Goal: Check status: Check status

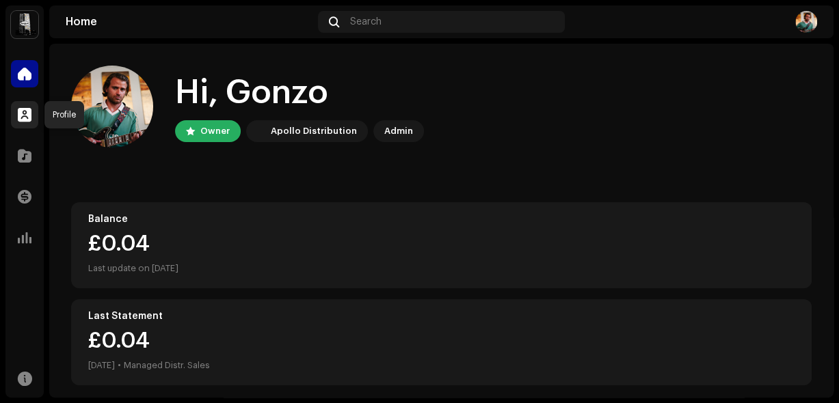
click at [30, 113] on span at bounding box center [25, 114] width 14 height 11
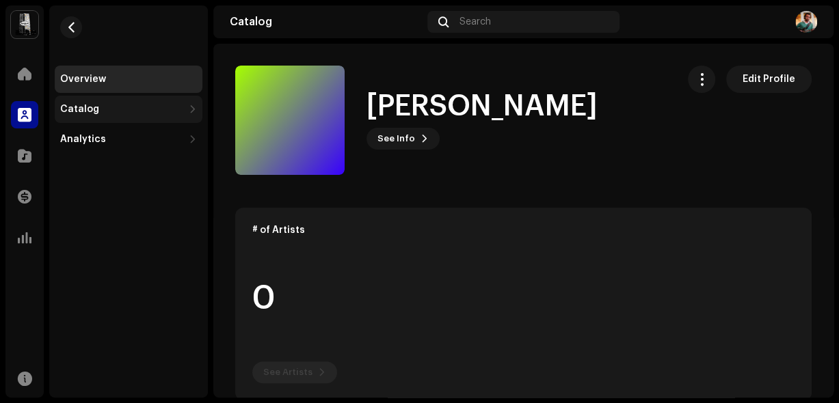
click at [99, 113] on div "Catalog" at bounding box center [121, 109] width 123 height 11
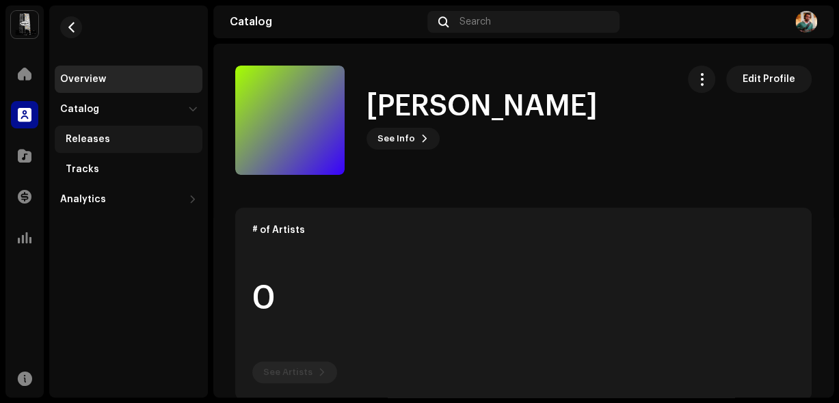
click at [94, 148] on div "Releases" at bounding box center [129, 139] width 148 height 27
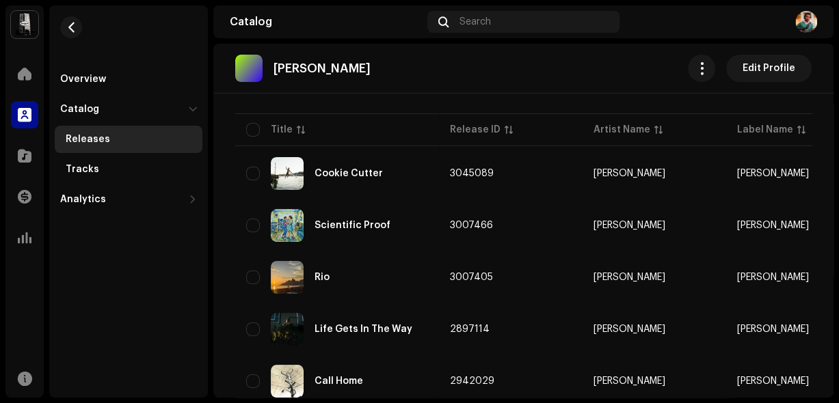
scroll to position [99, 0]
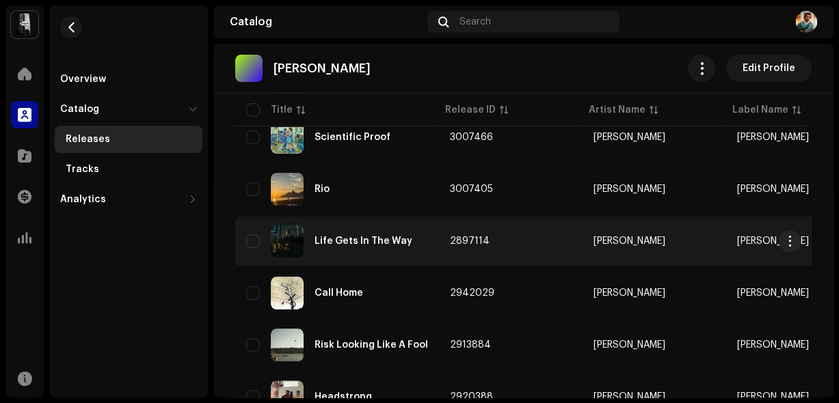
click at [351, 246] on div "Life Gets In The Way" at bounding box center [363, 242] width 98 height 10
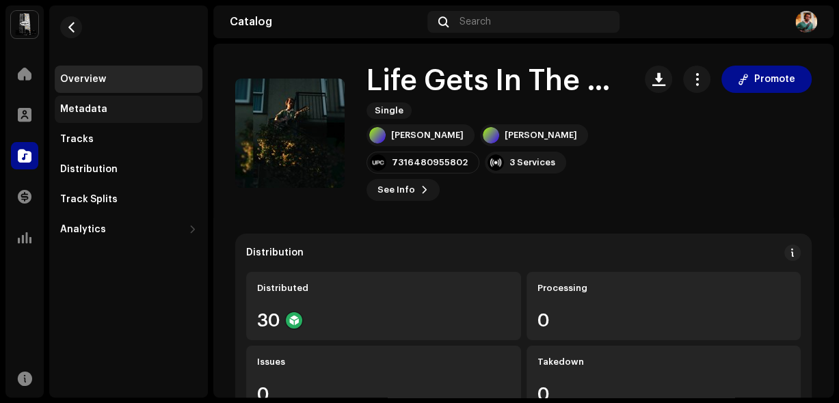
click at [105, 113] on div "Metadata" at bounding box center [128, 109] width 137 height 11
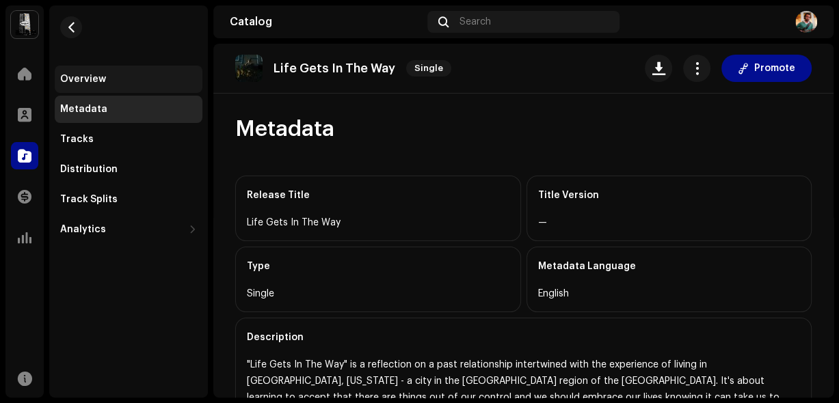
click at [135, 81] on div "Overview" at bounding box center [128, 79] width 137 height 11
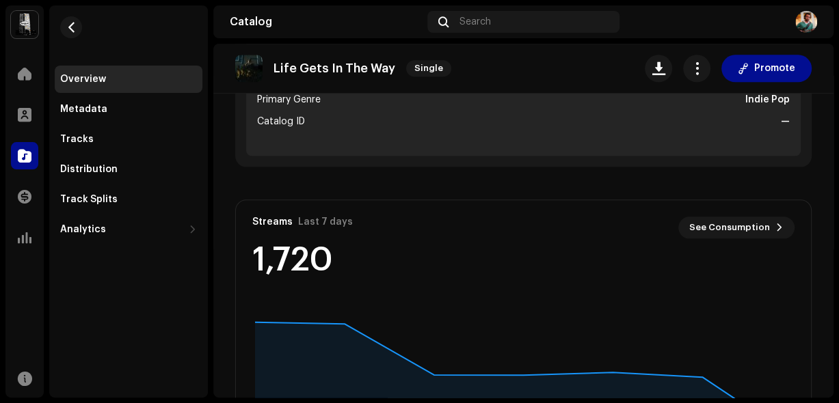
scroll to position [636, 0]
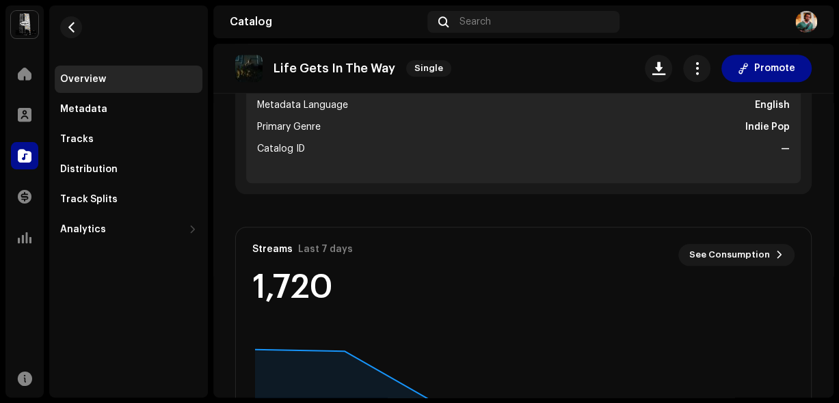
click at [760, 179] on re-o-release-hero "Life Gets In The Way Single Promote Life Gets In The Way Single [PERSON_NAME] […" at bounding box center [523, 111] width 620 height 135
click at [724, 179] on re-o-release-hero "Life Gets In The Way Single Promote Life Gets In The Way Single [PERSON_NAME] […" at bounding box center [523, 111] width 620 height 135
click at [714, 179] on re-o-release-hero "Life Gets In The Way Single Promote Life Gets In The Way Single [PERSON_NAME] […" at bounding box center [523, 111] width 620 height 135
click at [568, 179] on re-o-release-hero "Life Gets In The Way Single Promote Life Gets In The Way Single [PERSON_NAME] […" at bounding box center [523, 111] width 620 height 135
click at [769, 179] on re-o-release-hero "Life Gets In The Way Single Promote Life Gets In The Way Single [PERSON_NAME] […" at bounding box center [523, 111] width 620 height 135
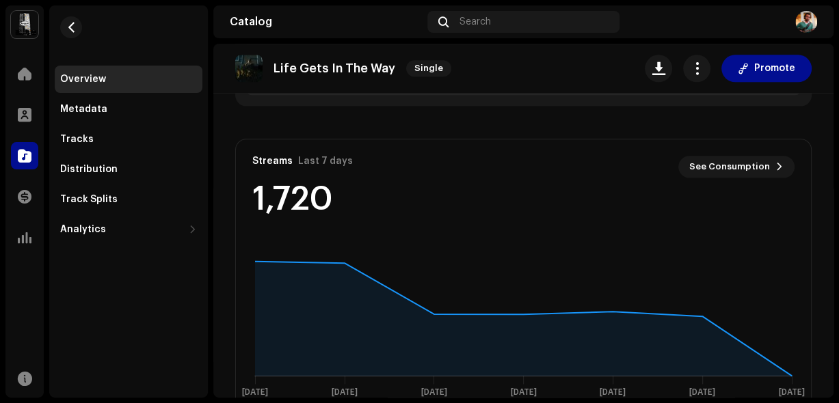
scroll to position [731, 0]
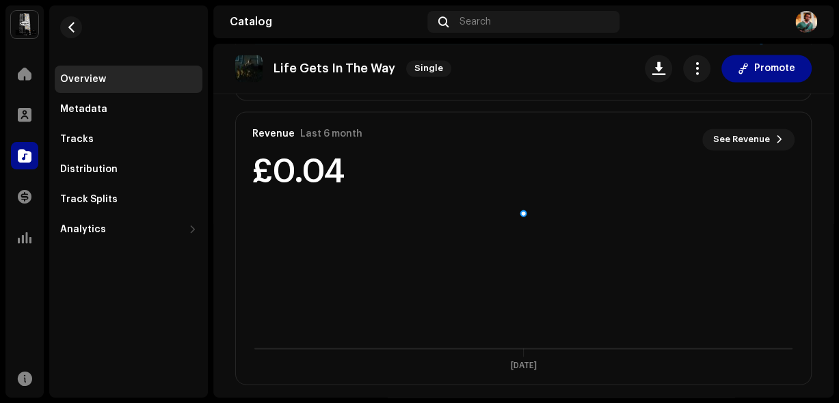
scroll to position [1034, 0]
click at [523, 179] on re-o-release-hero "Life Gets In The Way Single Promote Life Gets In The Way Single [PERSON_NAME] […" at bounding box center [523, 111] width 620 height 135
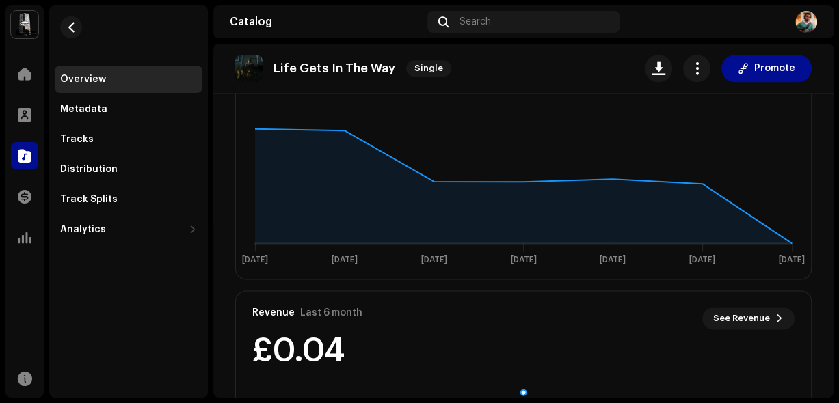
scroll to position [842, 0]
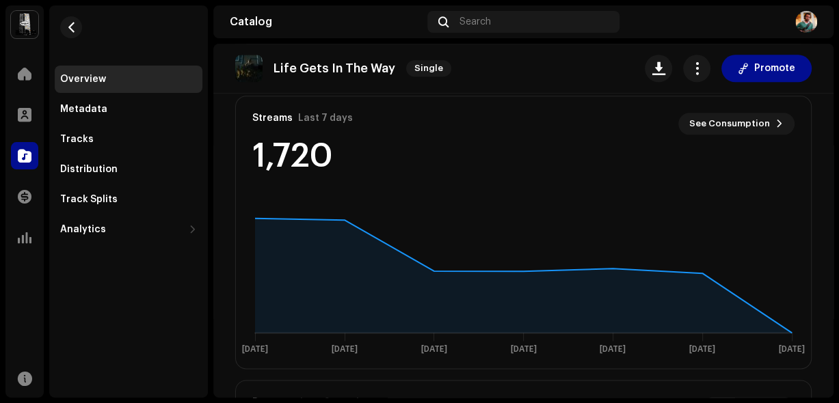
click at [96, 111] on div "Metadata" at bounding box center [83, 109] width 47 height 11
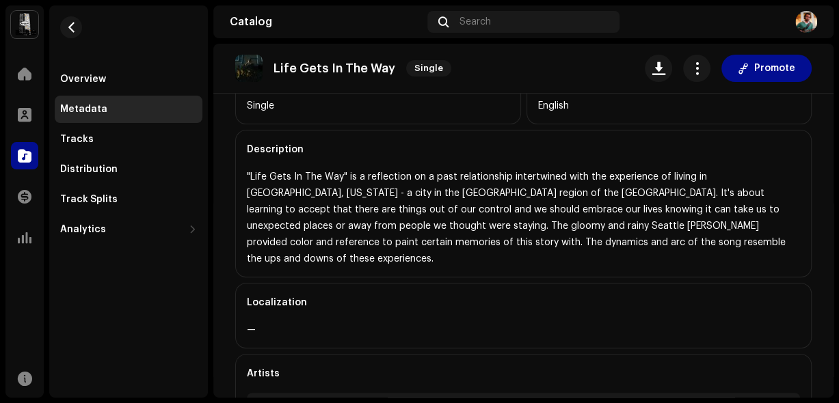
scroll to position [202, 0]
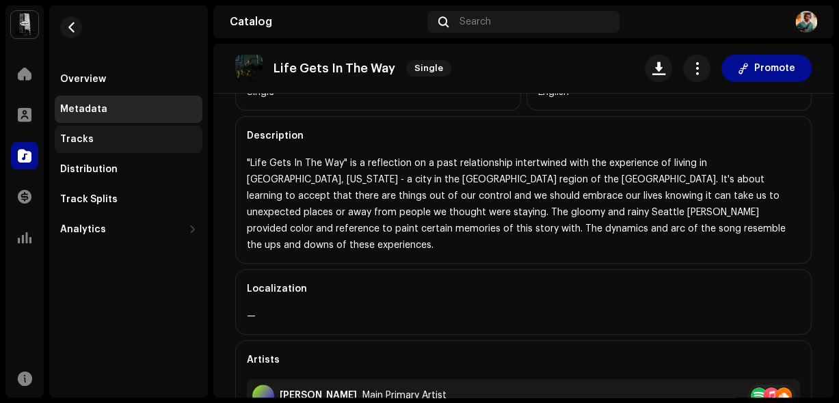
click at [124, 135] on div "Tracks" at bounding box center [128, 139] width 137 height 11
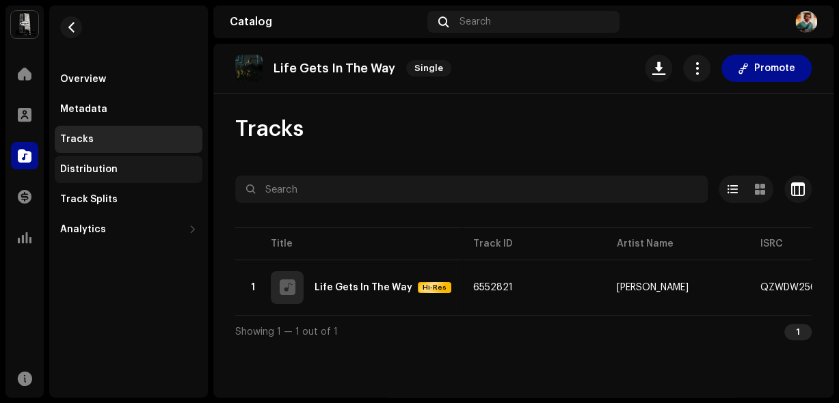
click at [131, 172] on div "Distribution" at bounding box center [128, 169] width 137 height 11
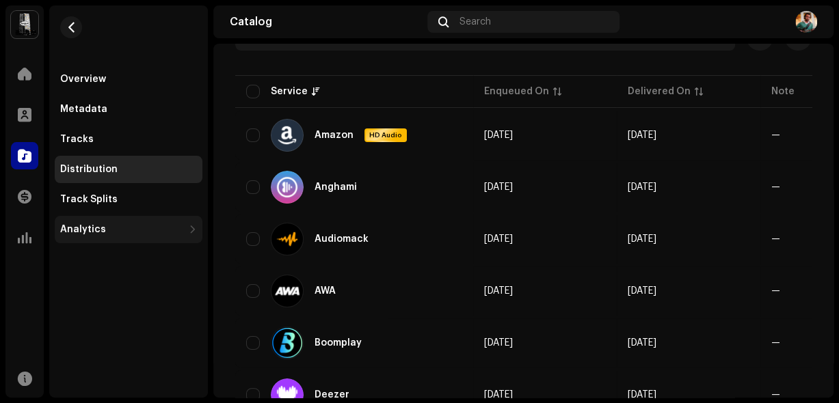
click at [100, 233] on div "Analytics" at bounding box center [83, 229] width 46 height 11
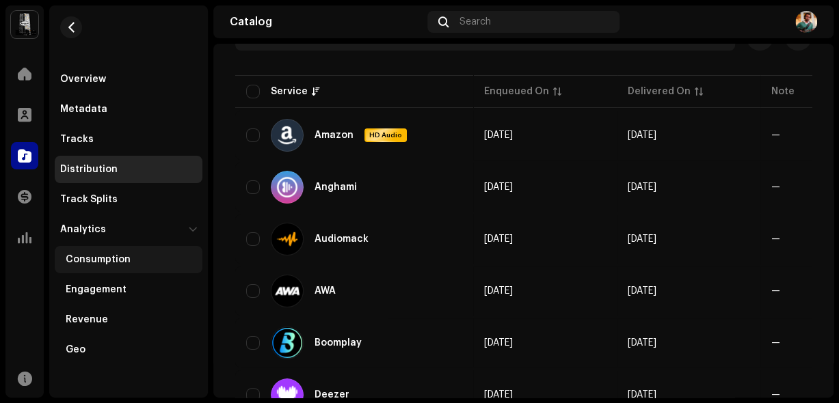
click at [133, 265] on div "Consumption" at bounding box center [131, 259] width 131 height 11
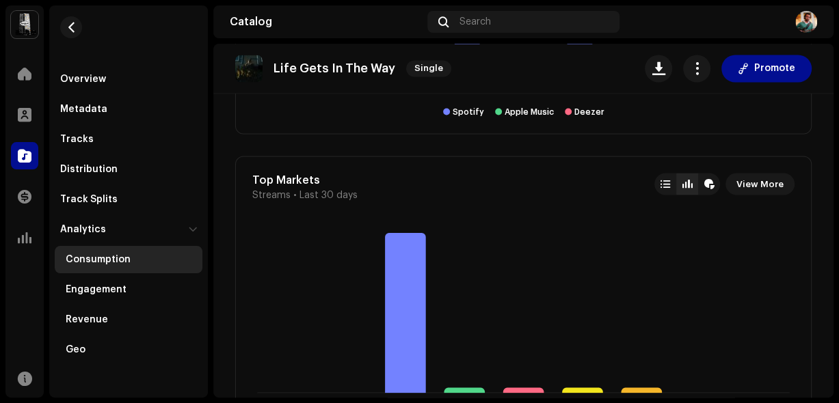
scroll to position [1210, 0]
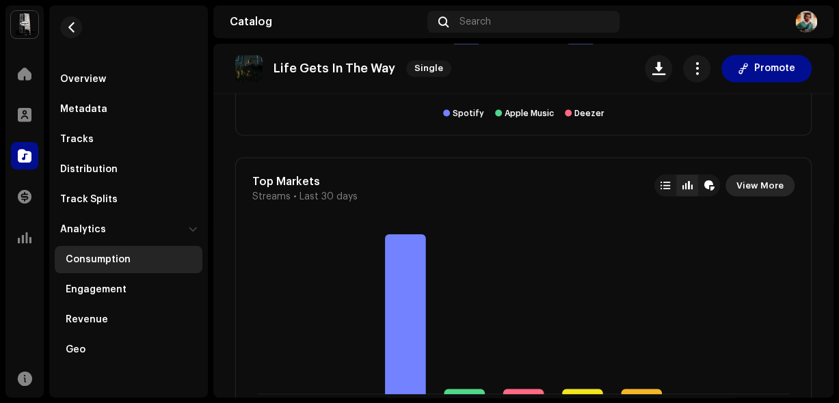
click at [747, 183] on span "View More" at bounding box center [759, 185] width 47 height 27
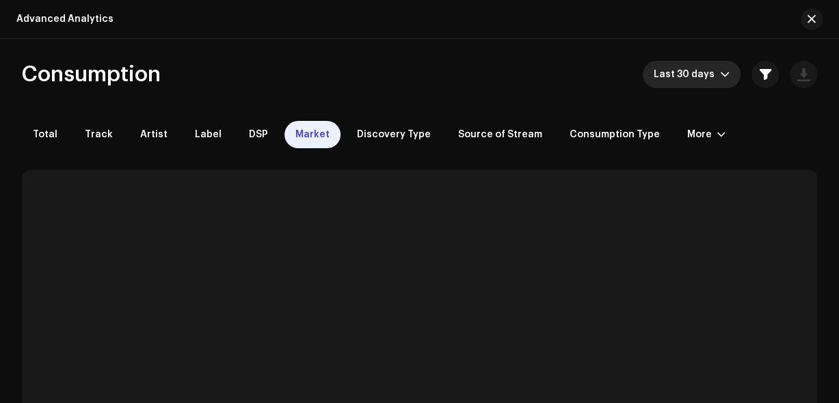
click at [675, 86] on span "Last 30 days" at bounding box center [686, 74] width 66 height 27
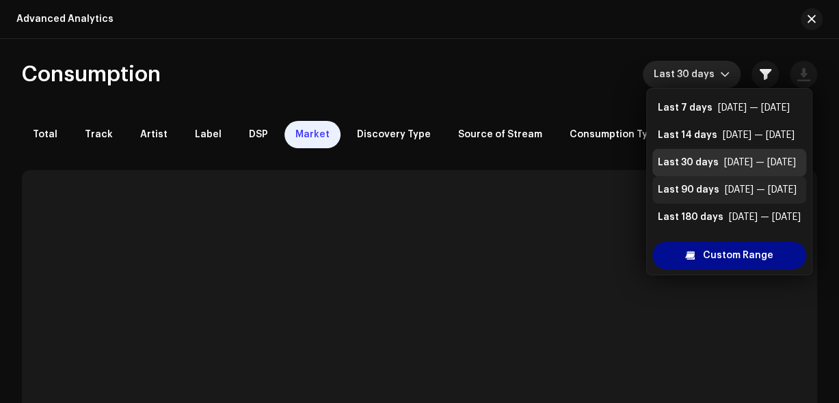
click at [676, 190] on div "Last 90 days" at bounding box center [689, 190] width 62 height 14
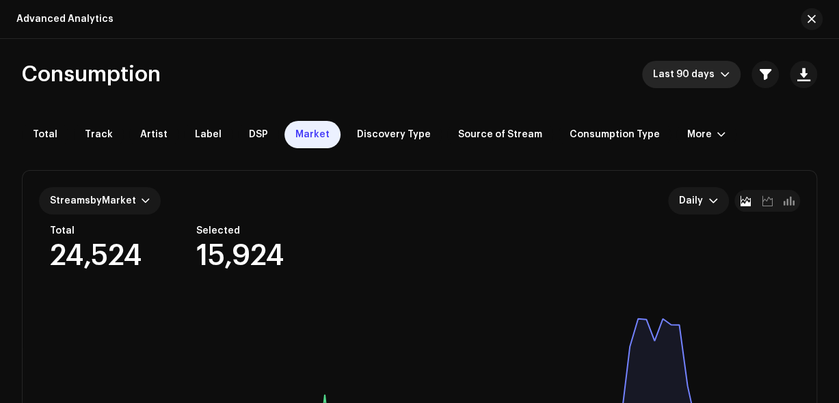
click at [684, 75] on span "Last 90 days" at bounding box center [686, 74] width 67 height 27
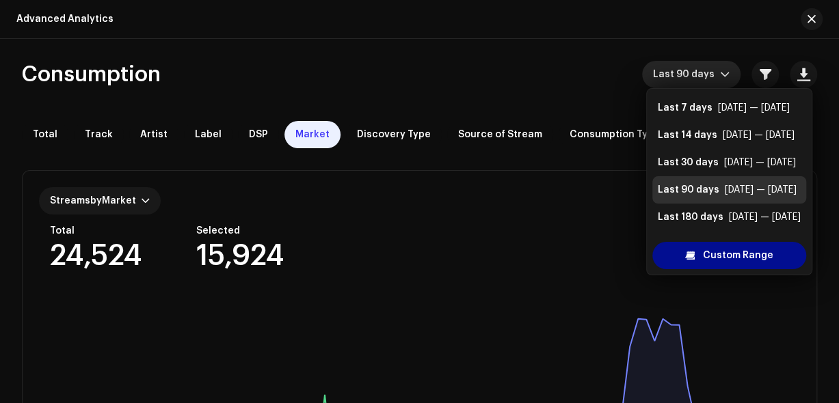
click at [684, 75] on span "Last 90 days" at bounding box center [686, 74] width 67 height 27
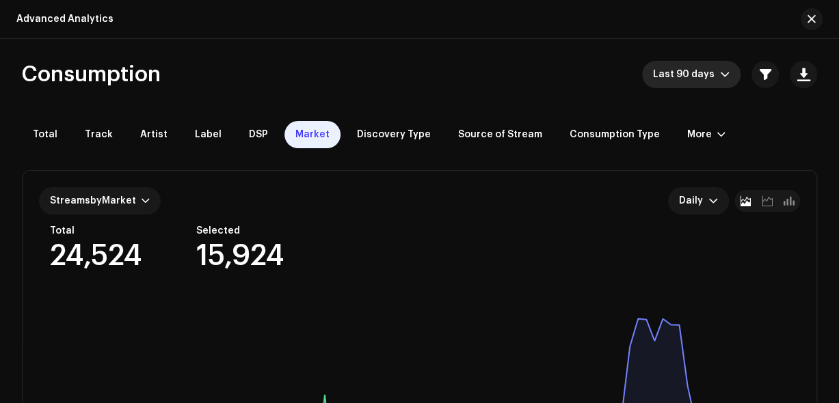
click at [98, 74] on span "Consumption" at bounding box center [91, 74] width 139 height 27
click at [295, 77] on div "Consumption Last 90 days" at bounding box center [419, 74] width 795 height 27
